Goal: Communication & Community: Answer question/provide support

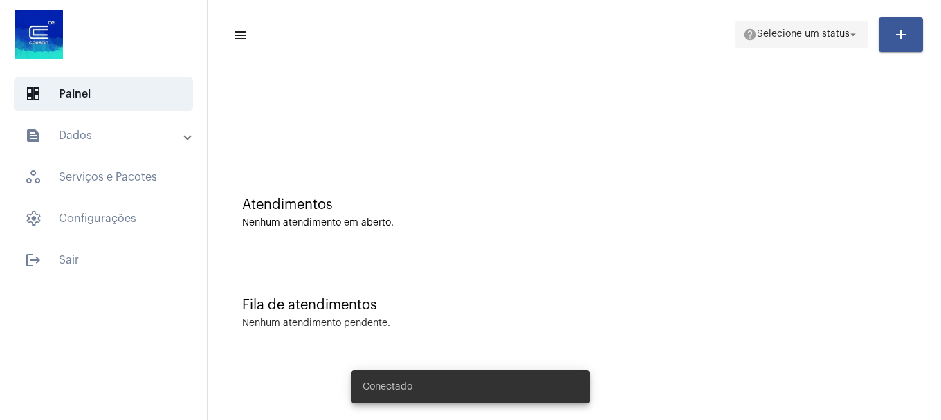
click at [752, 44] on span "help Selecione um status arrow_drop_down" at bounding box center [801, 33] width 116 height 25
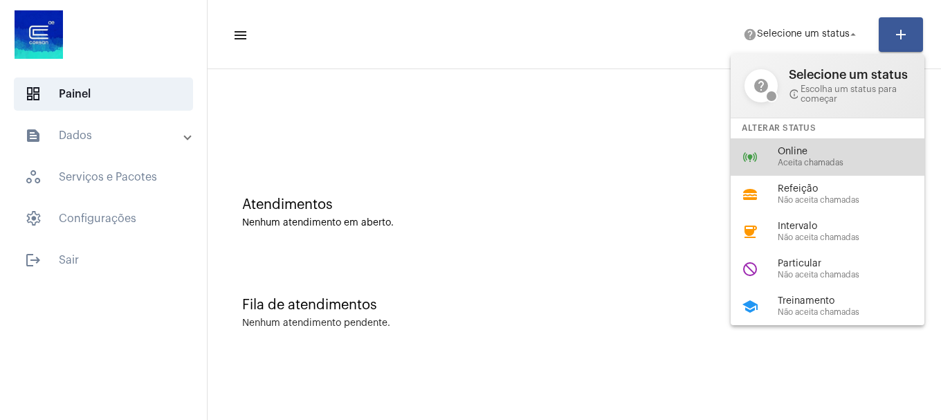
click at [812, 163] on span "Aceita chamadas" at bounding box center [856, 162] width 158 height 9
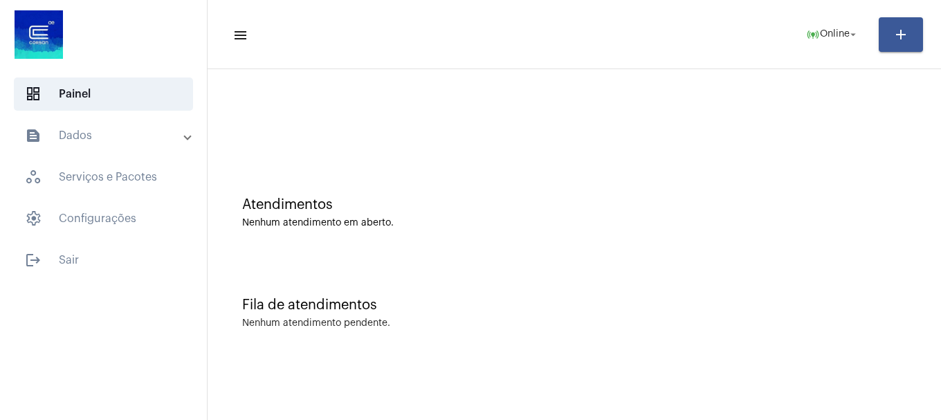
click at [578, 234] on div "Atendimentos Nenhum atendimento em aberto." at bounding box center [573, 206] width 719 height 100
click at [791, 30] on mat-toolbar-row "menu online_prediction Online arrow_drop_down add" at bounding box center [573, 34] width 733 height 44
click at [806, 23] on span "online_prediction Online arrow_drop_down" at bounding box center [832, 33] width 53 height 25
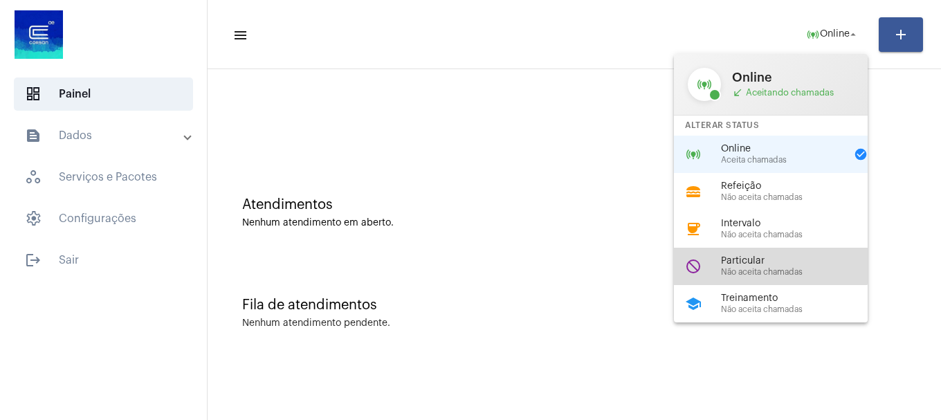
click at [760, 259] on span "Particular" at bounding box center [800, 261] width 158 height 10
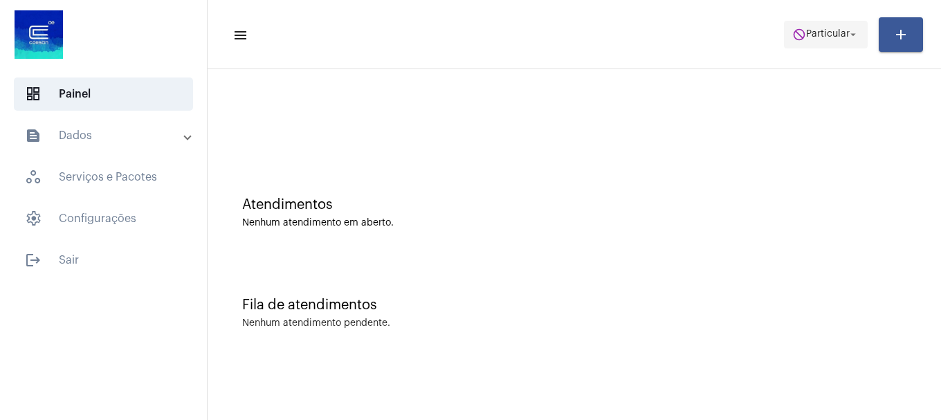
click at [836, 44] on span "do_not_disturb Particular arrow_drop_down" at bounding box center [825, 33] width 67 height 25
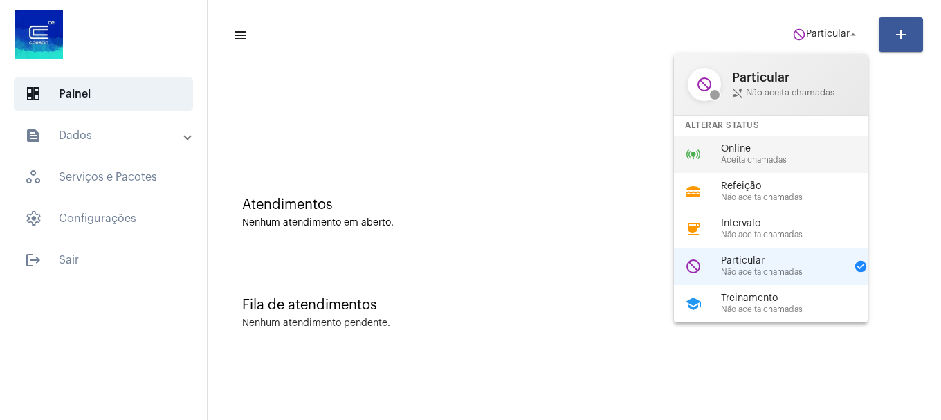
click at [789, 153] on span "Online" at bounding box center [800, 149] width 158 height 10
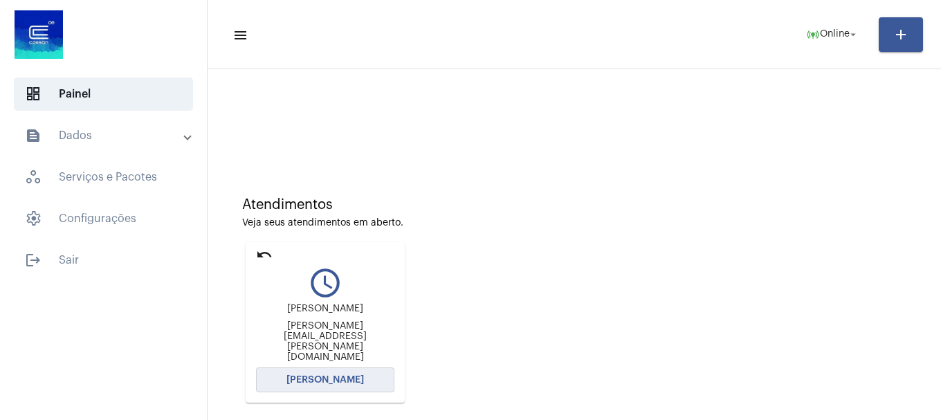
click at [305, 383] on span "[PERSON_NAME]" at bounding box center [324, 380] width 77 height 10
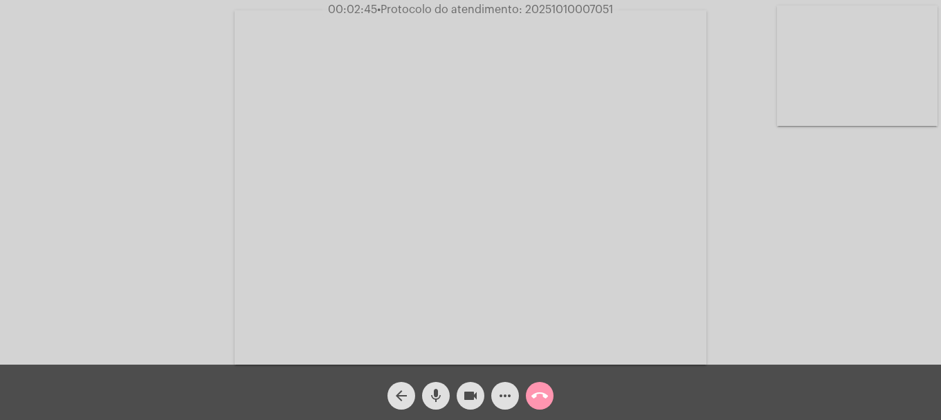
click at [905, 75] on video at bounding box center [857, 66] width 160 height 120
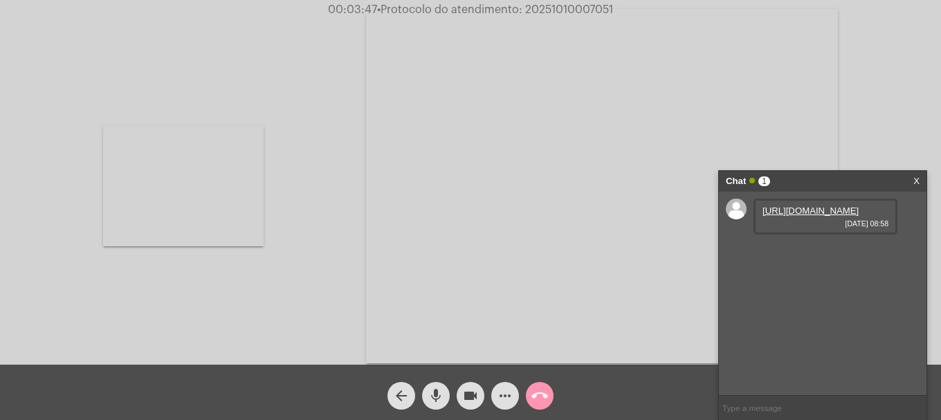
click at [816, 213] on link "[URL][DOMAIN_NAME]" at bounding box center [810, 210] width 96 height 10
click at [211, 178] on video at bounding box center [183, 186] width 160 height 120
click at [829, 255] on link "[URL][DOMAIN_NAME]" at bounding box center [810, 250] width 96 height 10
click at [512, 391] on mat-icon "more_horiz" at bounding box center [505, 395] width 17 height 17
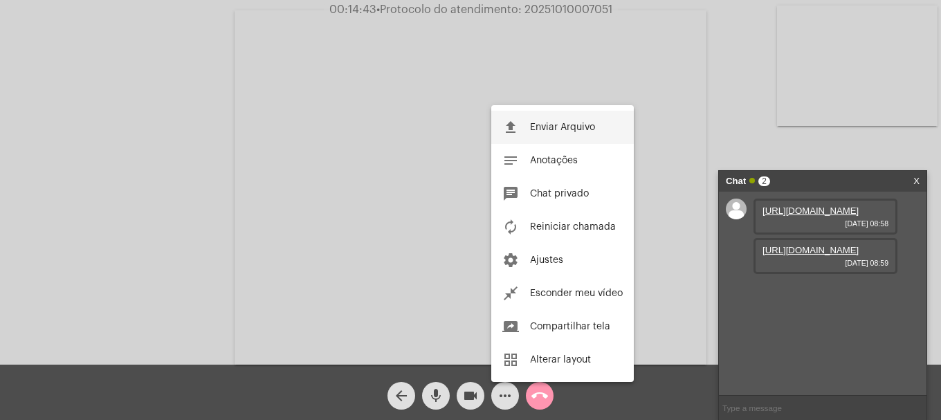
click at [543, 136] on button "file_upload Enviar Arquivo" at bounding box center [562, 127] width 142 height 33
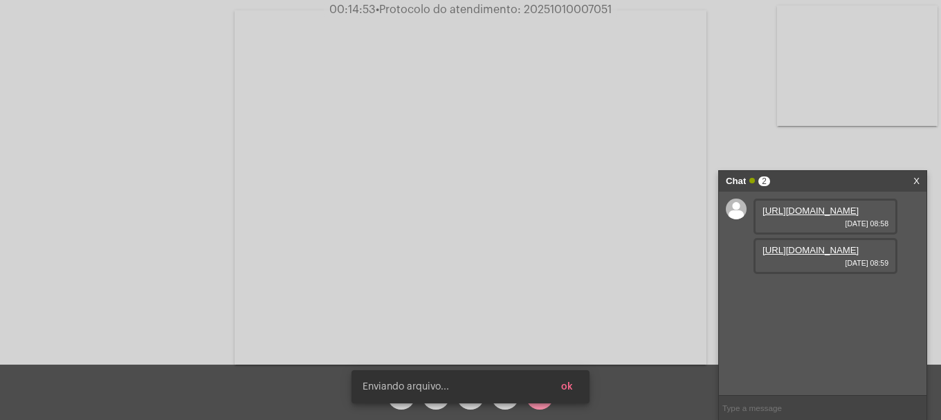
scroll to position [12, 0]
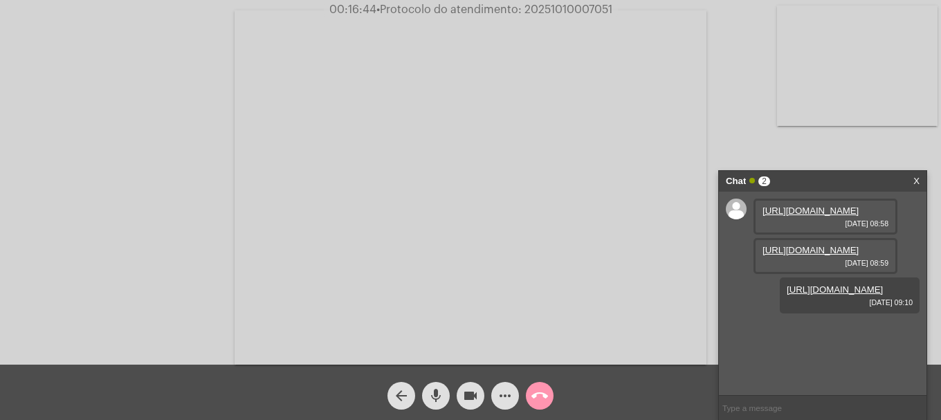
click at [556, 9] on span "• Protocolo do atendimento: 20251010007051" at bounding box center [494, 9] width 236 height 11
copy span "20251010007051"
click at [730, 400] on input "text" at bounding box center [822, 408] width 207 height 24
paste input "20251010007051"
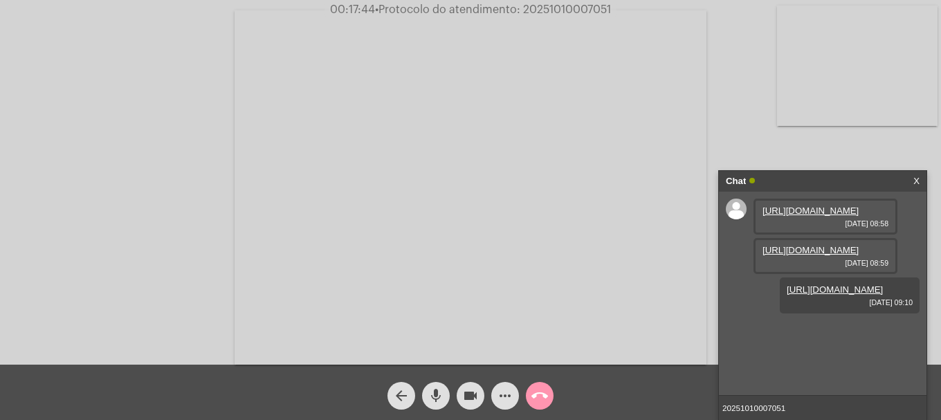
type input "20251010007051"
click at [844, 129] on div "Acessando Câmera e Microfone..." at bounding box center [470, 185] width 938 height 364
click at [855, 105] on video at bounding box center [857, 66] width 160 height 120
click at [156, 177] on video at bounding box center [183, 186] width 160 height 120
click at [819, 410] on input "20251010007051" at bounding box center [822, 408] width 207 height 24
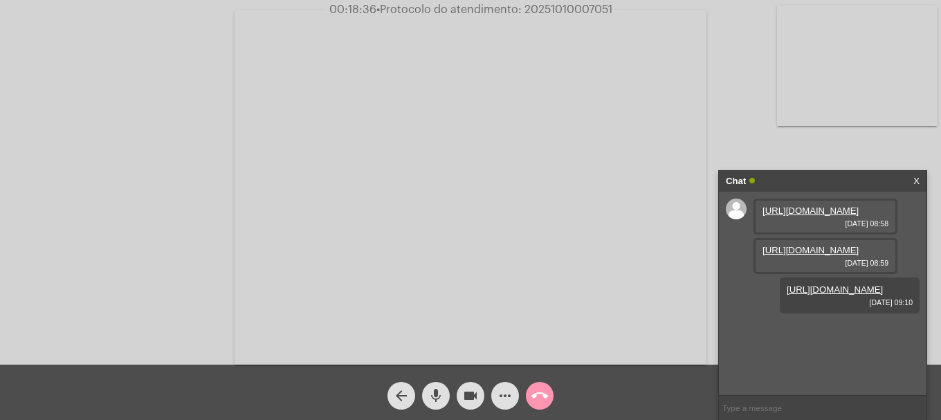
scroll to position [51, 0]
click at [542, 398] on mat-icon "call_end" at bounding box center [539, 395] width 17 height 17
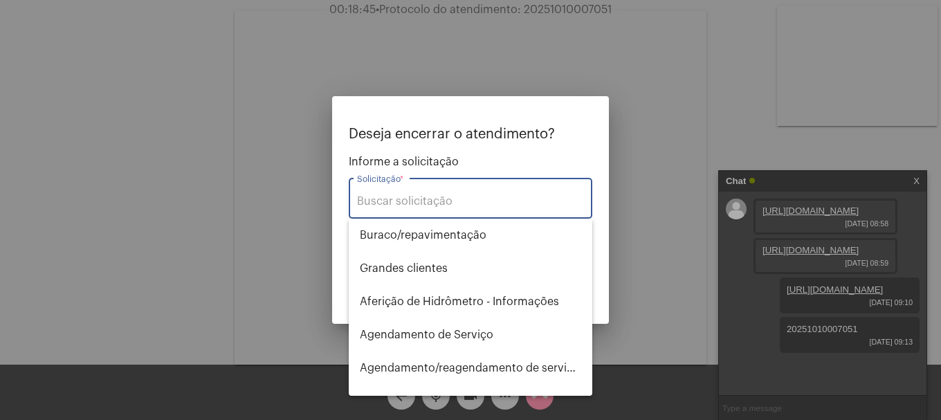
click at [427, 206] on input "Solicitação *" at bounding box center [470, 201] width 227 height 12
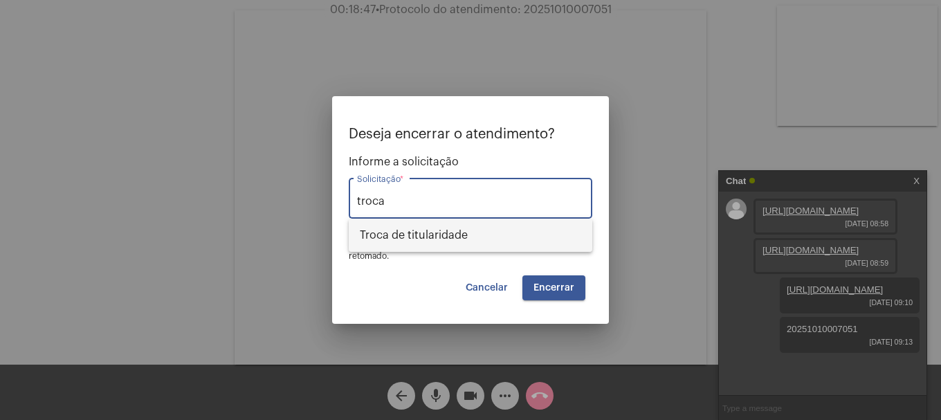
click at [429, 247] on span "Troca de titularidade" at bounding box center [470, 235] width 221 height 33
type input "Troca de titularidade"
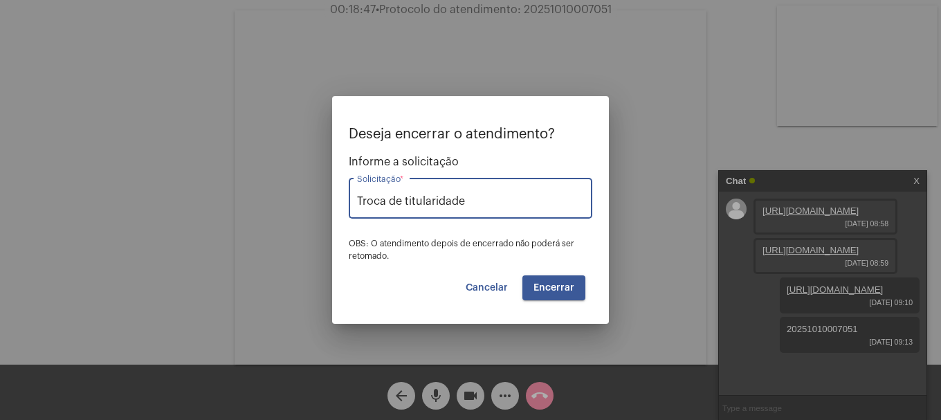
click at [559, 288] on span "Encerrar" at bounding box center [553, 288] width 41 height 10
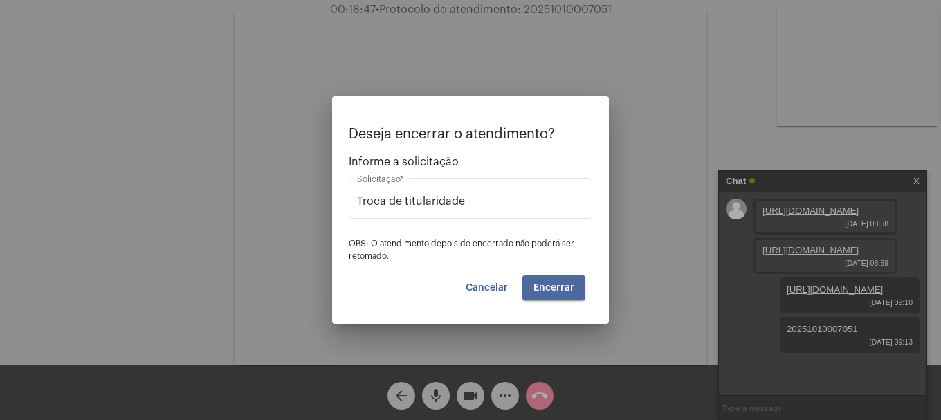
click at [559, 288] on span "Encerrar" at bounding box center [553, 288] width 41 height 10
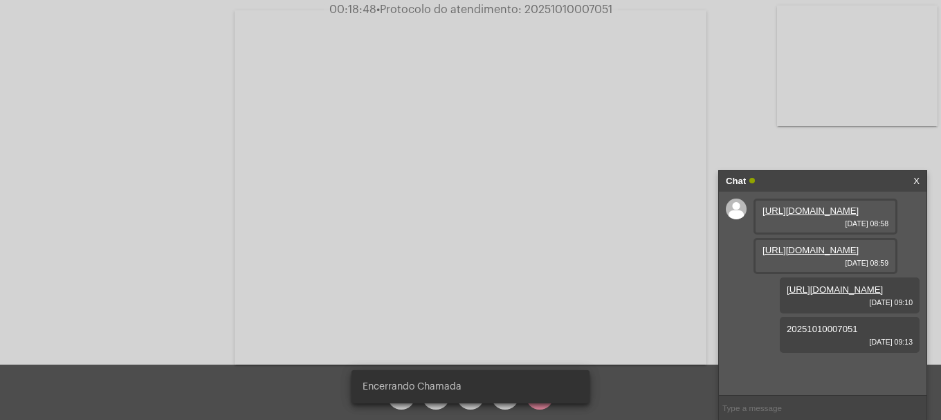
click at [559, 288] on video at bounding box center [470, 187] width 472 height 354
